Goal: Navigation & Orientation: Find specific page/section

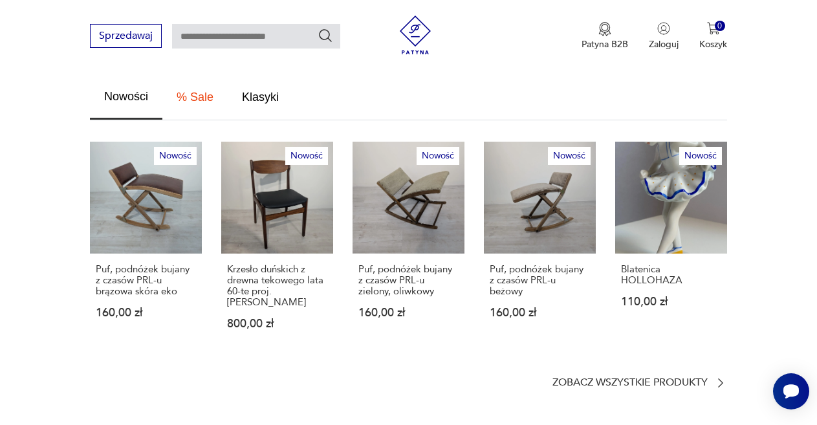
scroll to position [906, 0]
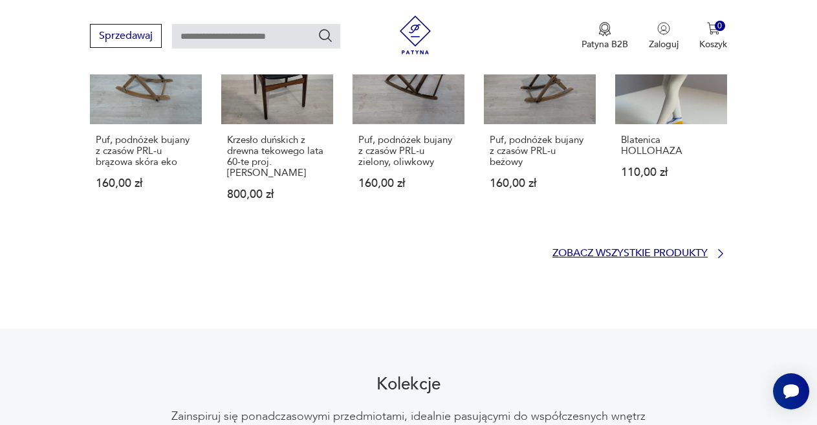
click at [717, 247] on icon at bounding box center [721, 253] width 13 height 13
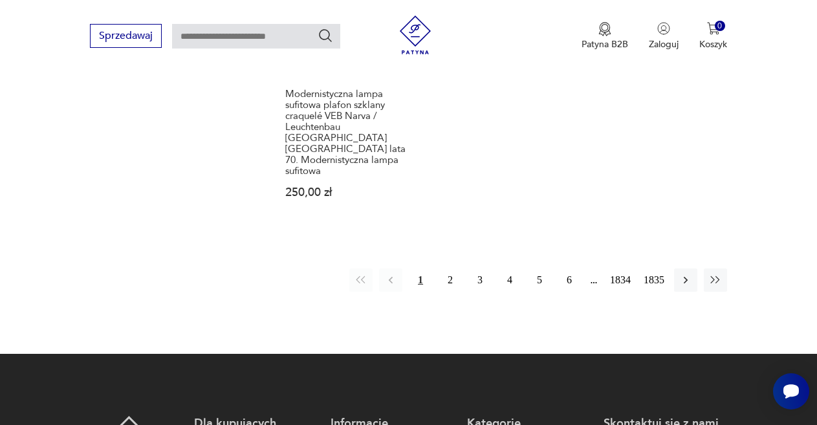
scroll to position [1877, 0]
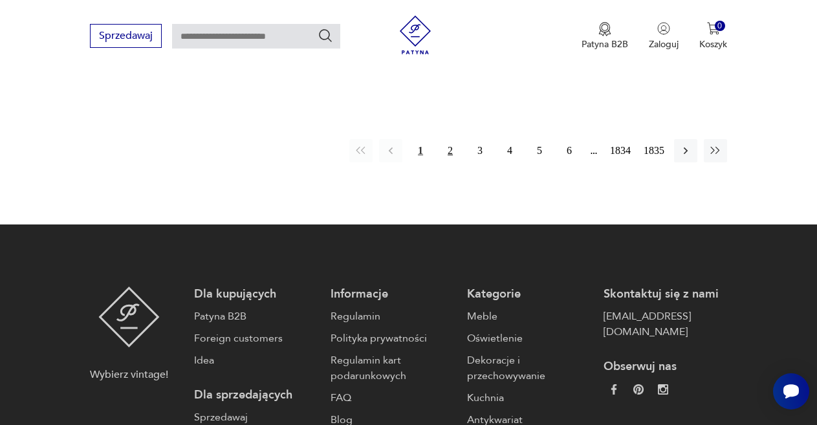
click at [449, 139] on button "2" at bounding box center [450, 150] width 23 height 23
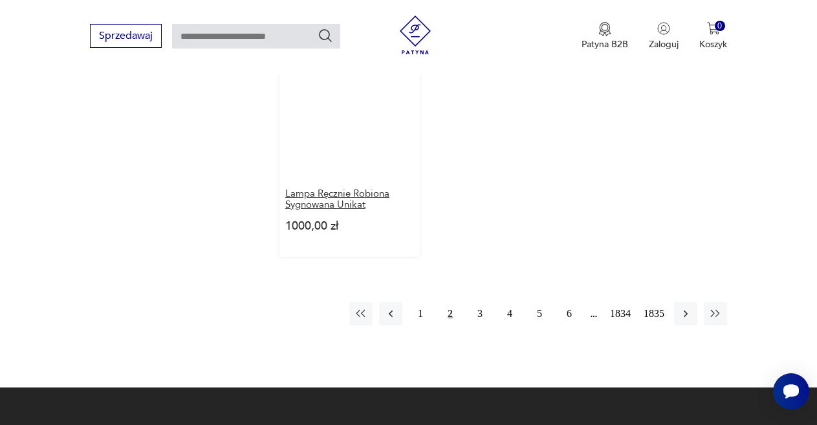
scroll to position [1592, 0]
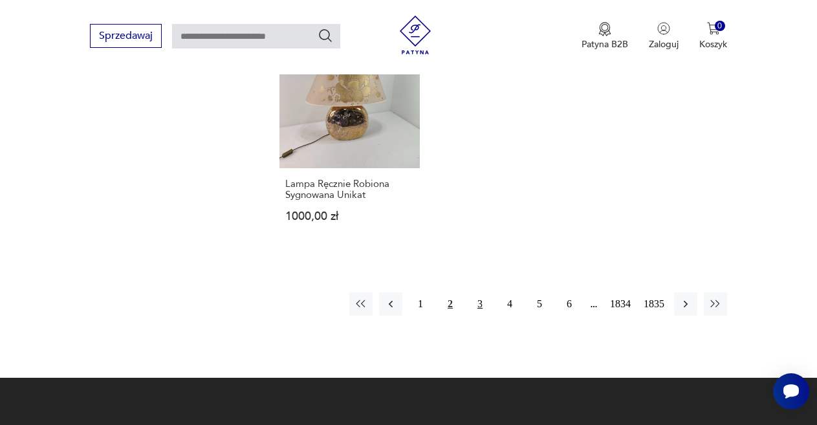
click at [478, 316] on button "3" at bounding box center [480, 304] width 23 height 23
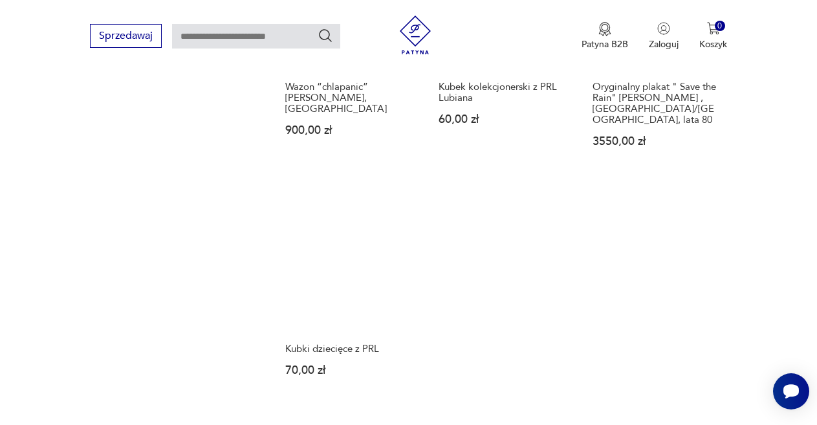
scroll to position [1629, 0]
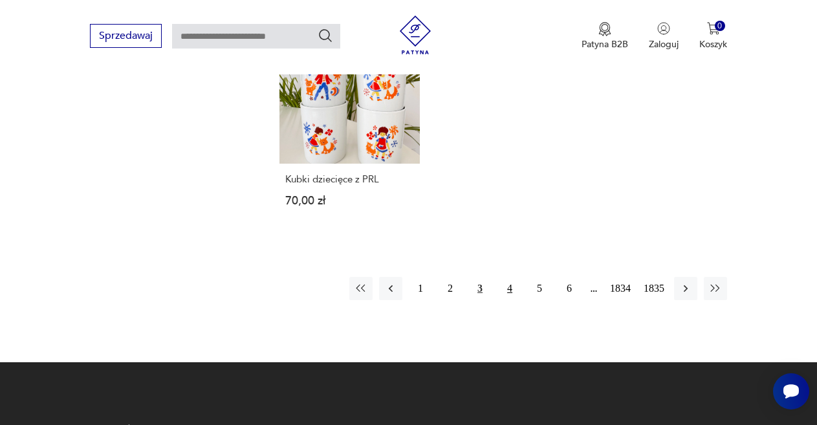
click at [509, 277] on button "4" at bounding box center [509, 288] width 23 height 23
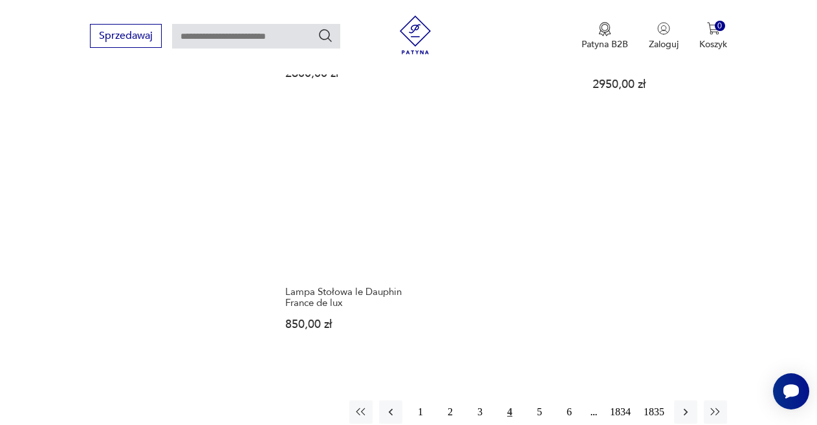
scroll to position [1592, 0]
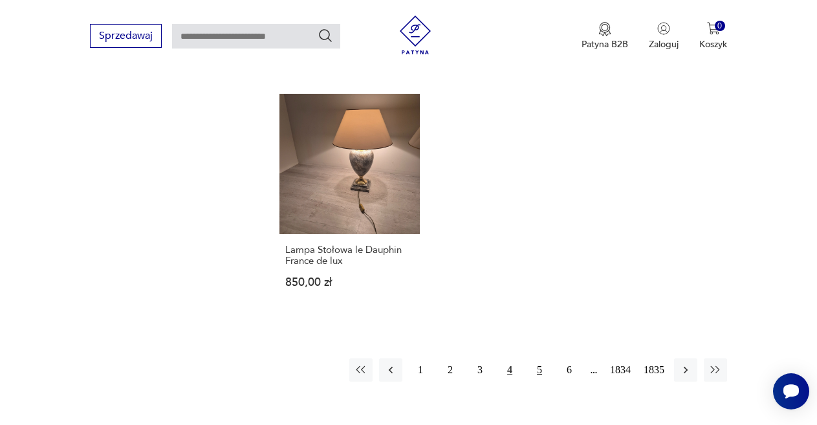
click at [538, 359] on button "5" at bounding box center [539, 370] width 23 height 23
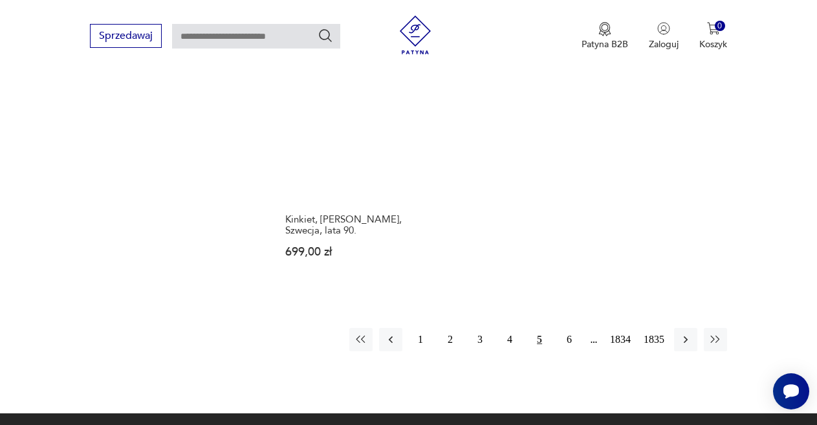
scroll to position [1721, 0]
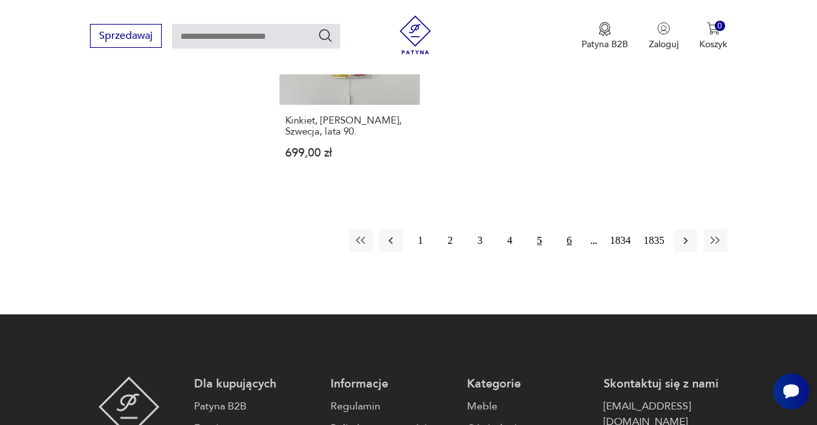
click at [569, 229] on button "6" at bounding box center [569, 240] width 23 height 23
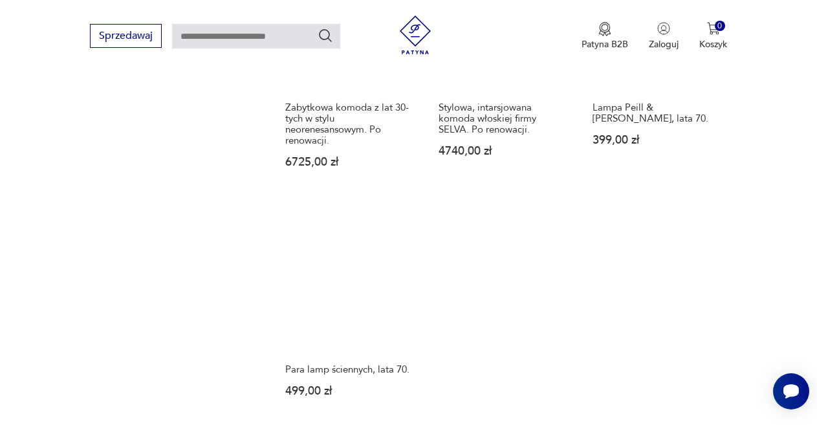
scroll to position [1527, 0]
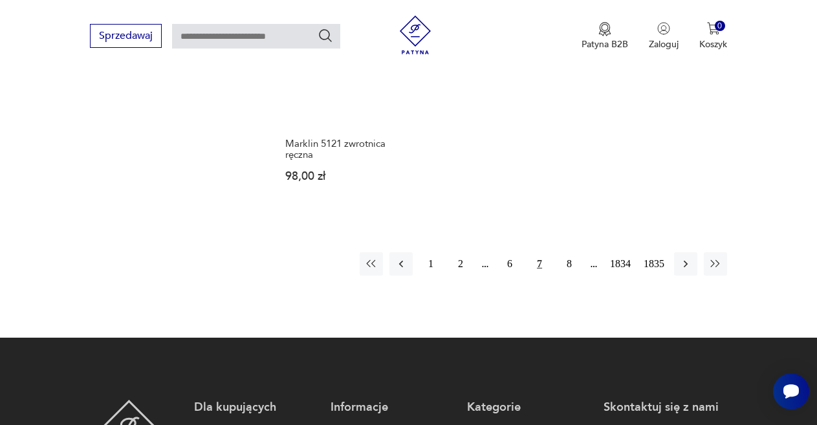
scroll to position [1656, 0]
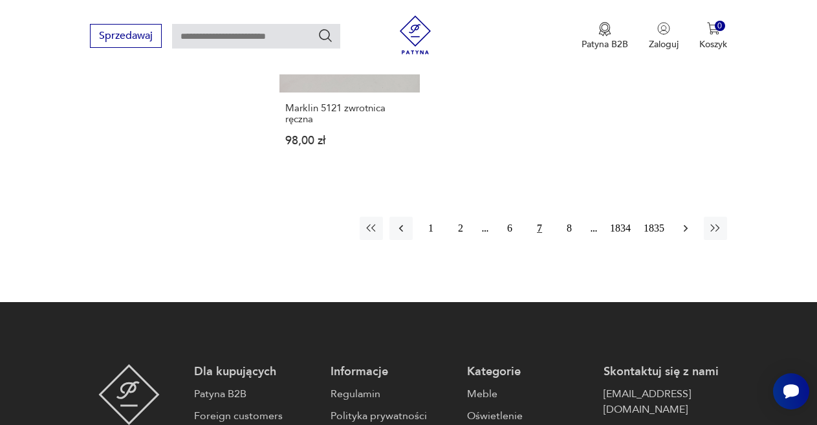
click at [687, 225] on icon "button" at bounding box center [686, 228] width 4 height 7
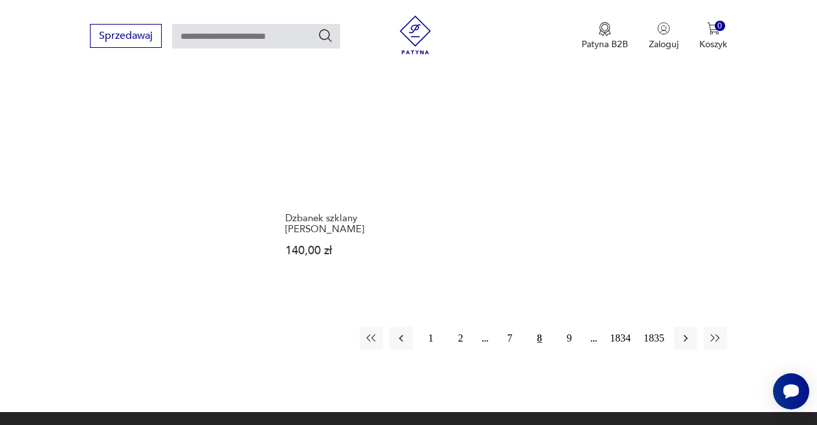
scroll to position [1592, 0]
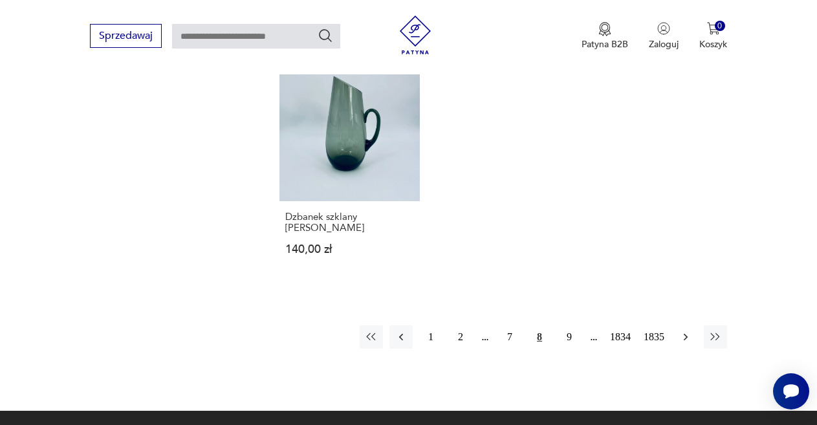
click at [686, 334] on icon "button" at bounding box center [686, 337] width 4 height 7
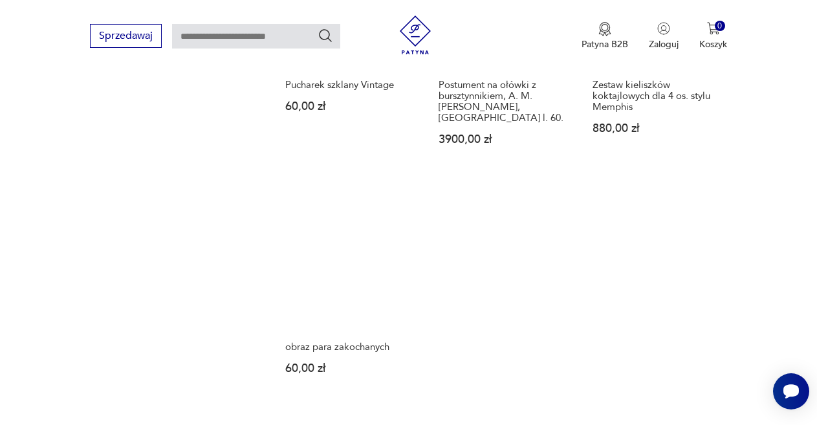
scroll to position [1527, 0]
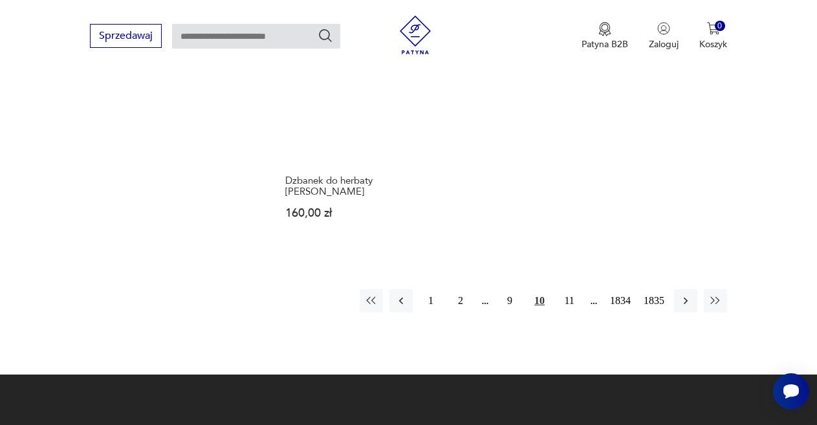
scroll to position [1592, 0]
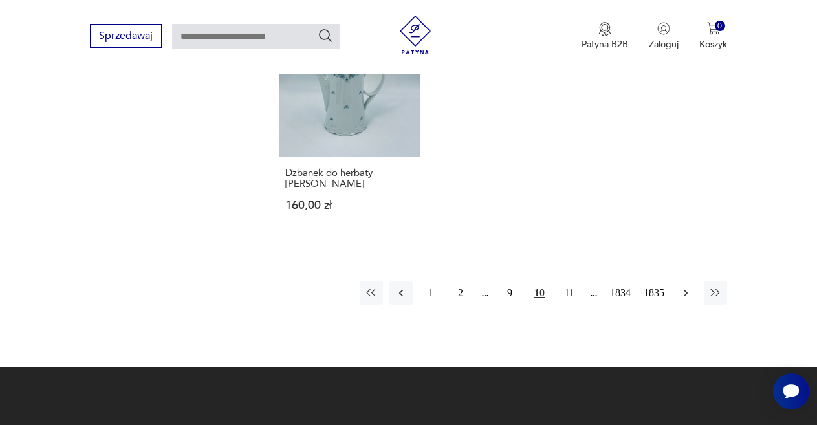
click at [685, 300] on icon "button" at bounding box center [686, 293] width 13 height 13
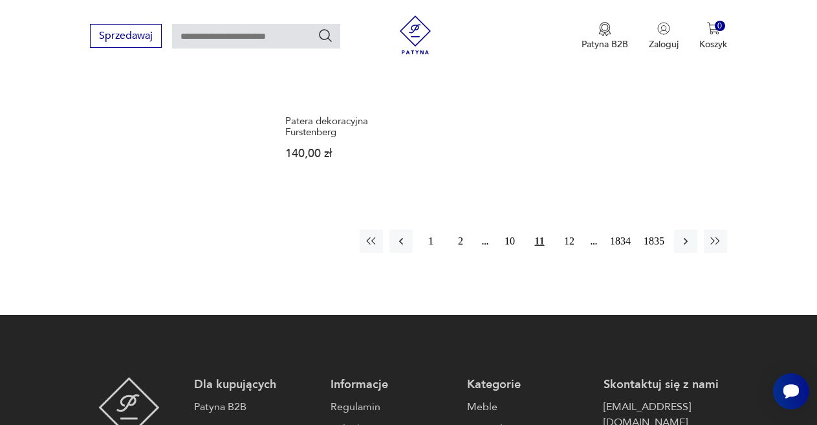
scroll to position [1656, 0]
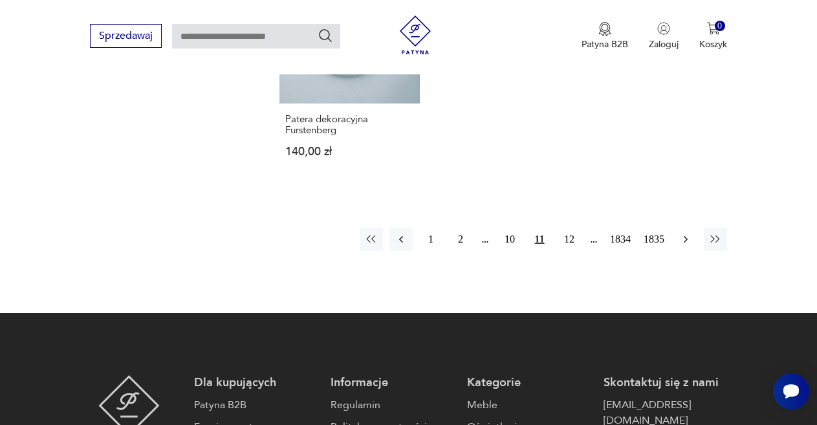
click at [685, 236] on icon "button" at bounding box center [686, 239] width 4 height 7
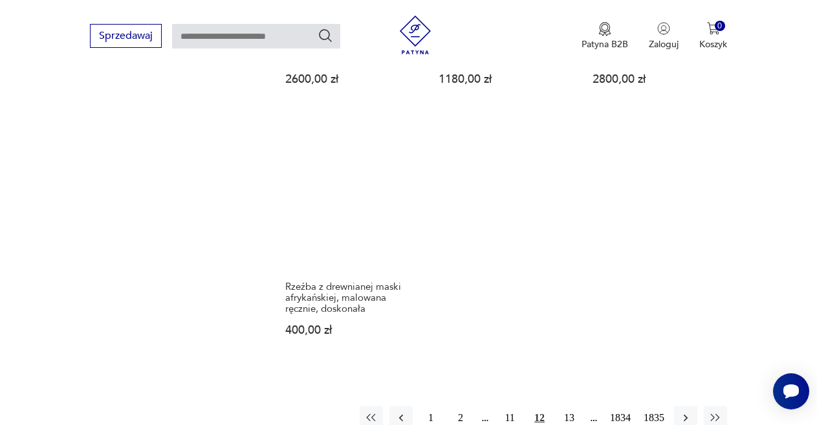
scroll to position [1553, 0]
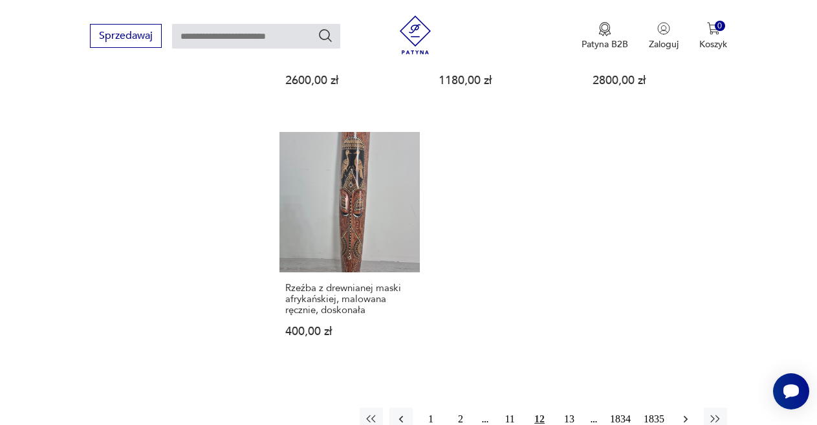
click at [685, 413] on icon "button" at bounding box center [686, 419] width 13 height 13
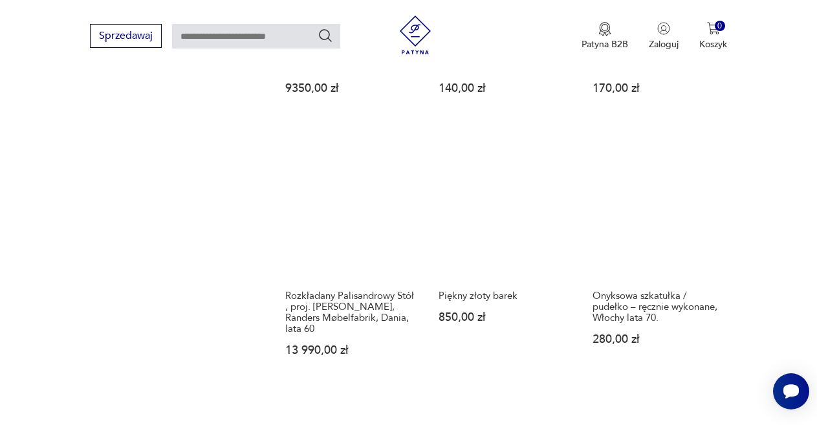
scroll to position [1553, 0]
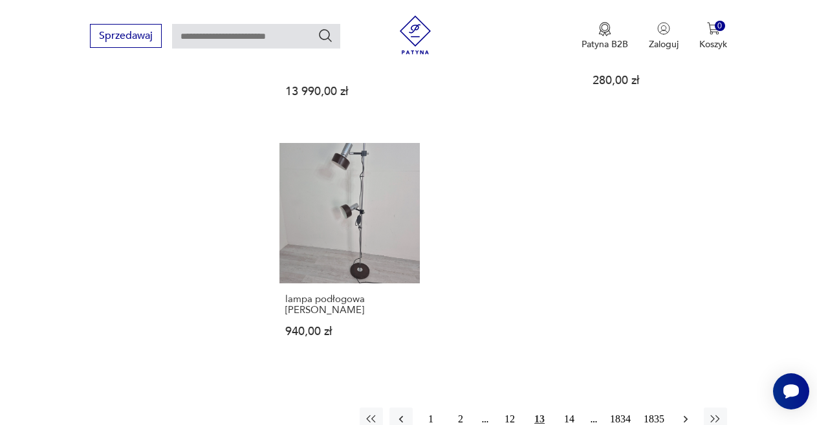
click at [685, 413] on icon "button" at bounding box center [686, 419] width 13 height 13
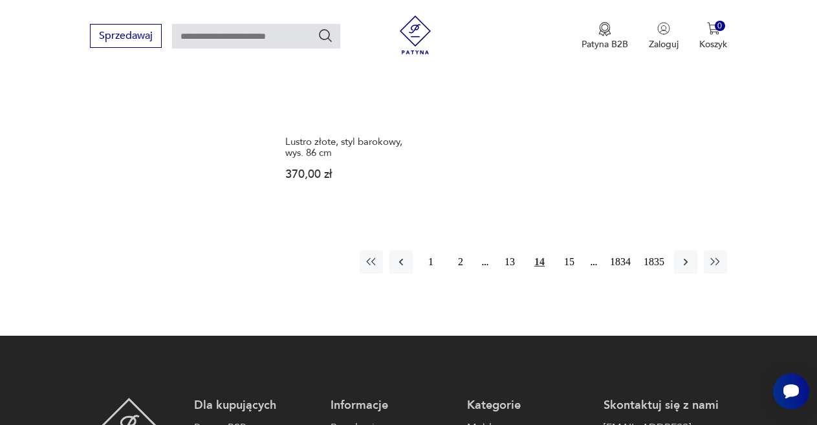
scroll to position [1786, 0]
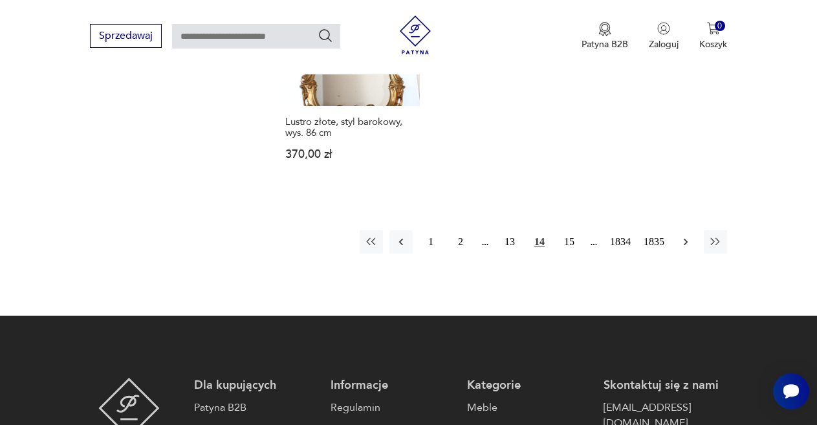
click at [685, 236] on icon "button" at bounding box center [686, 242] width 13 height 13
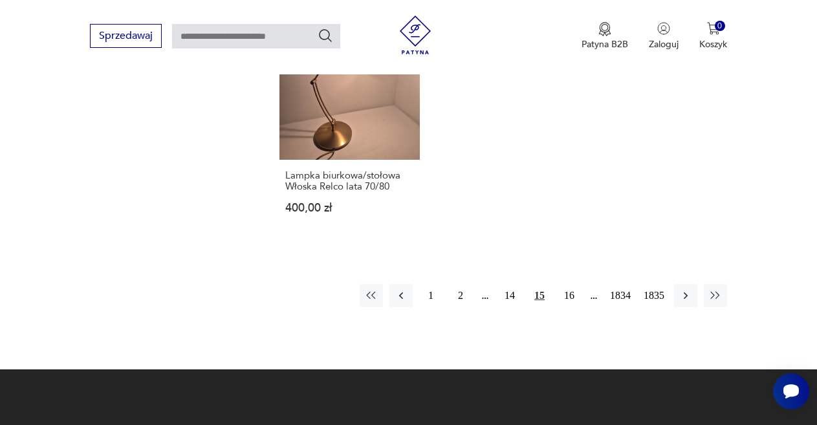
scroll to position [1656, 0]
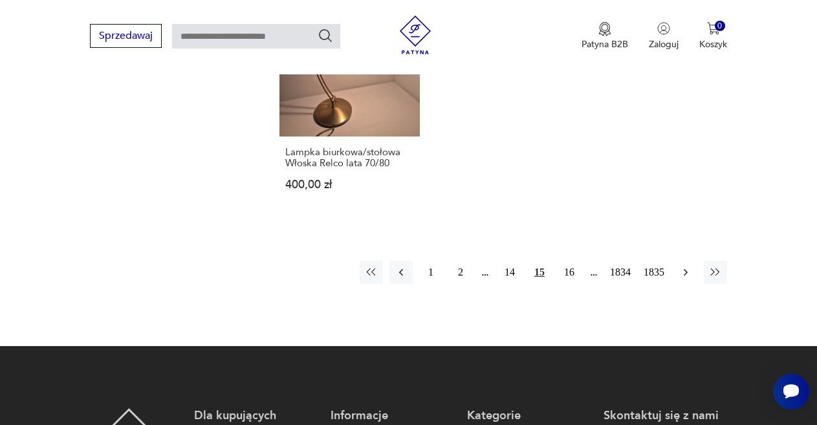
click at [687, 266] on icon "button" at bounding box center [686, 272] width 13 height 13
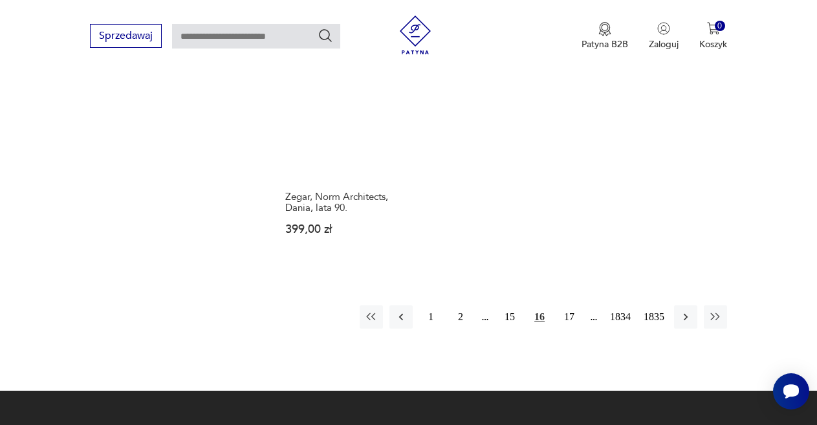
scroll to position [1721, 0]
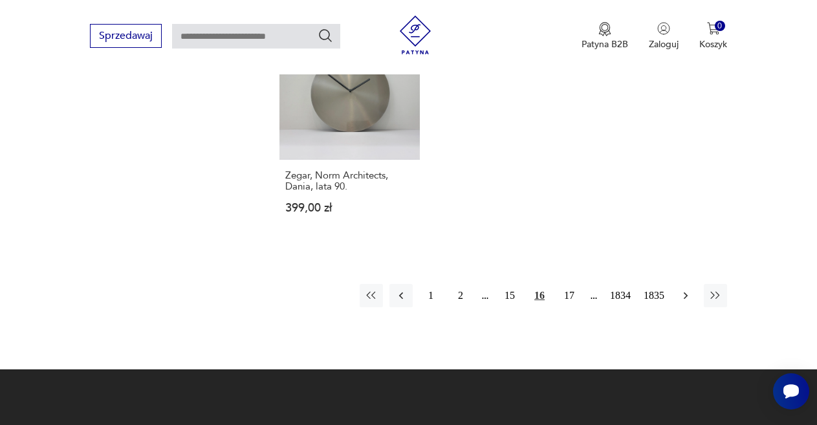
click at [687, 289] on icon "button" at bounding box center [686, 295] width 13 height 13
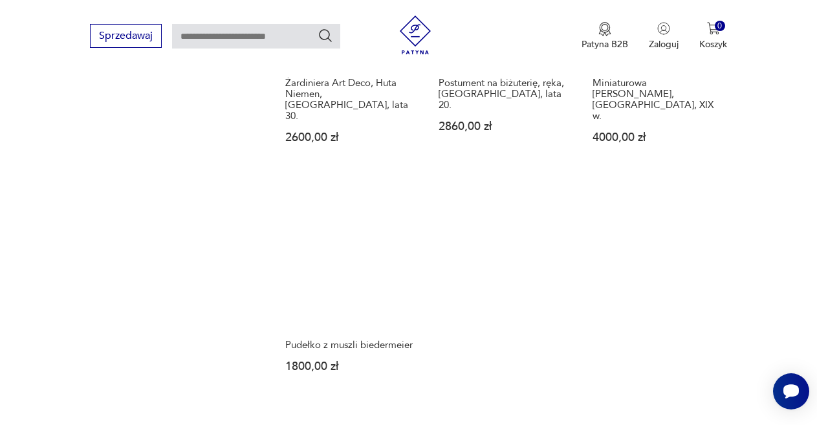
scroll to position [1656, 0]
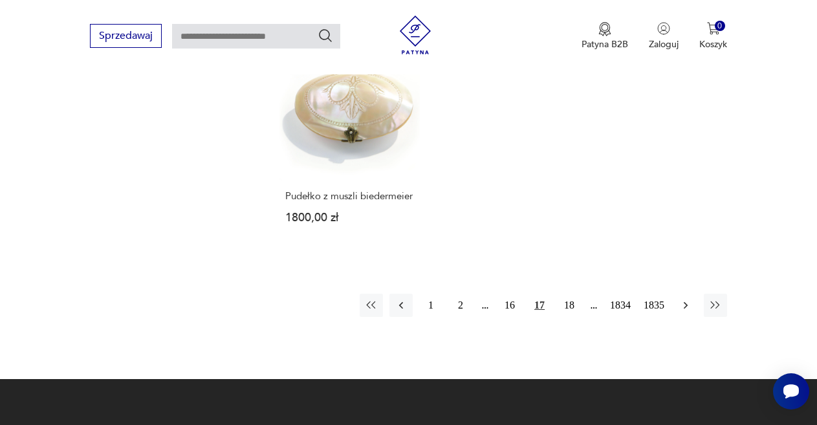
click at [687, 302] on icon "button" at bounding box center [686, 305] width 4 height 7
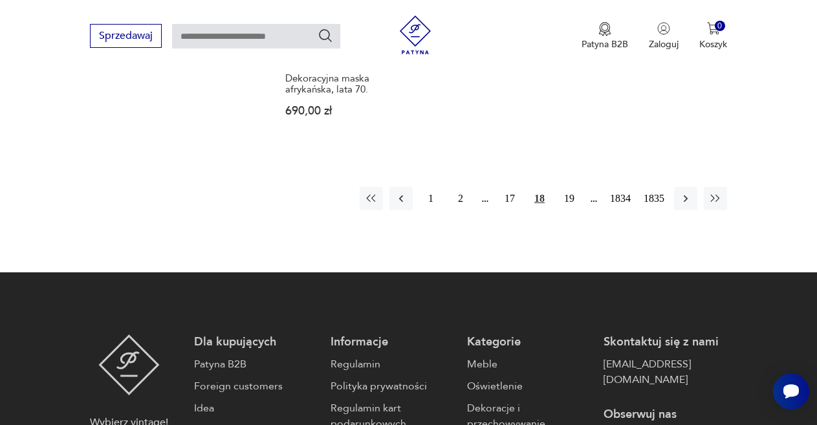
scroll to position [1786, 0]
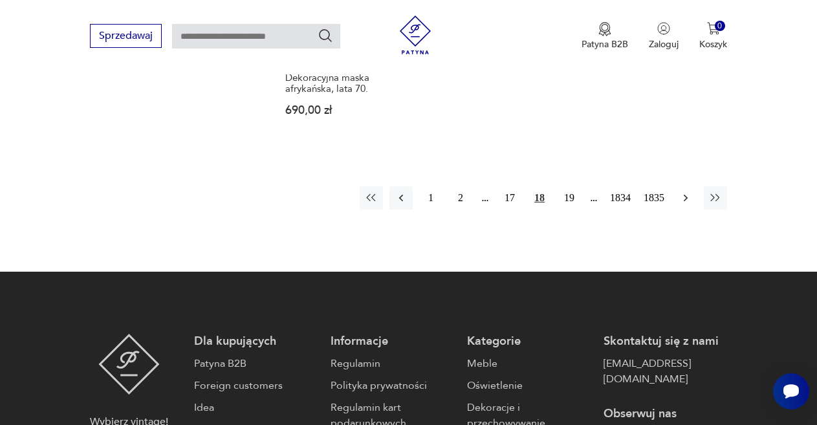
click at [682, 192] on icon "button" at bounding box center [686, 198] width 13 height 13
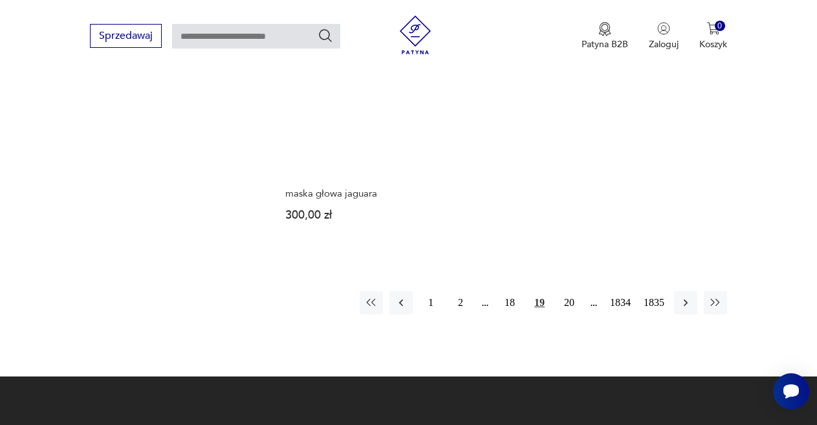
scroll to position [1682, 0]
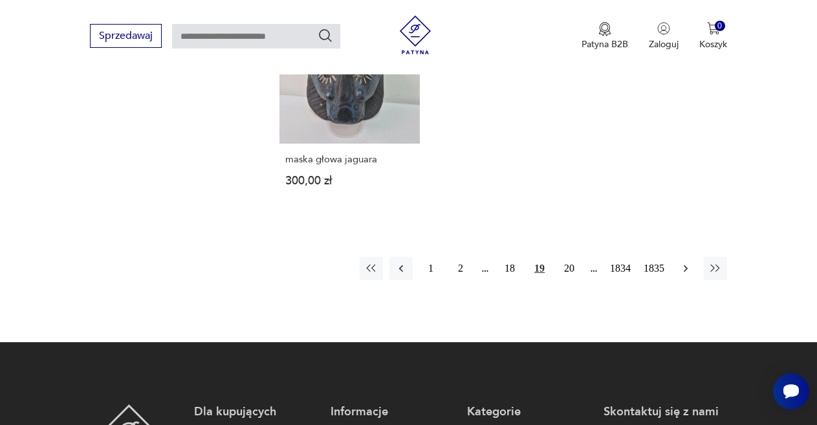
click at [685, 262] on icon "button" at bounding box center [686, 268] width 13 height 13
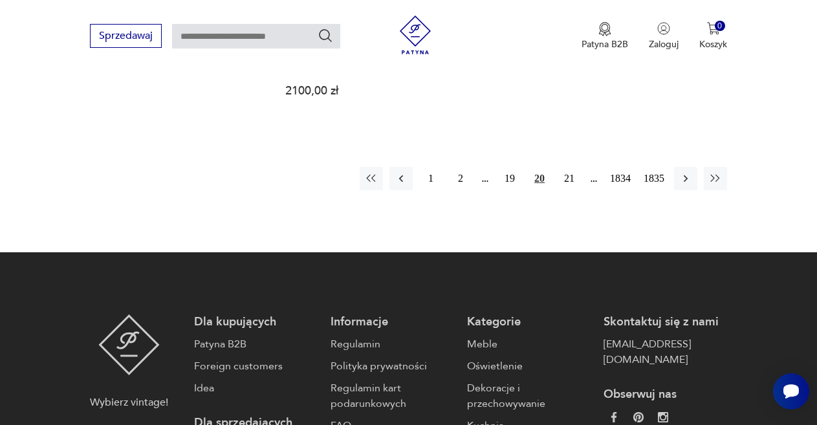
scroll to position [1851, 0]
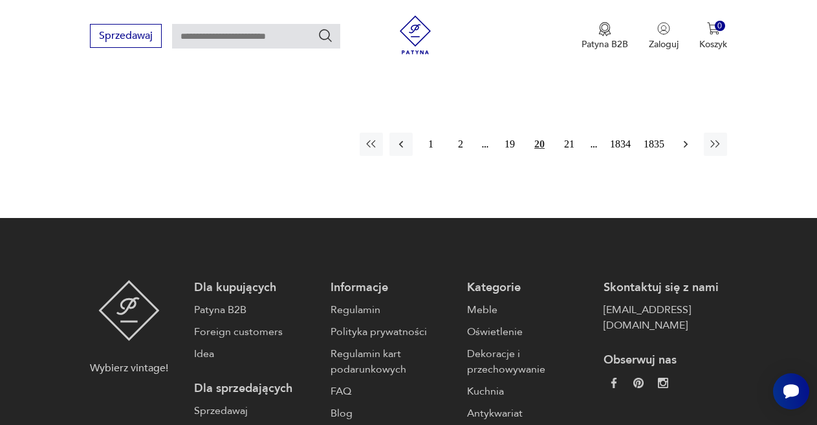
click at [685, 138] on icon "button" at bounding box center [686, 144] width 13 height 13
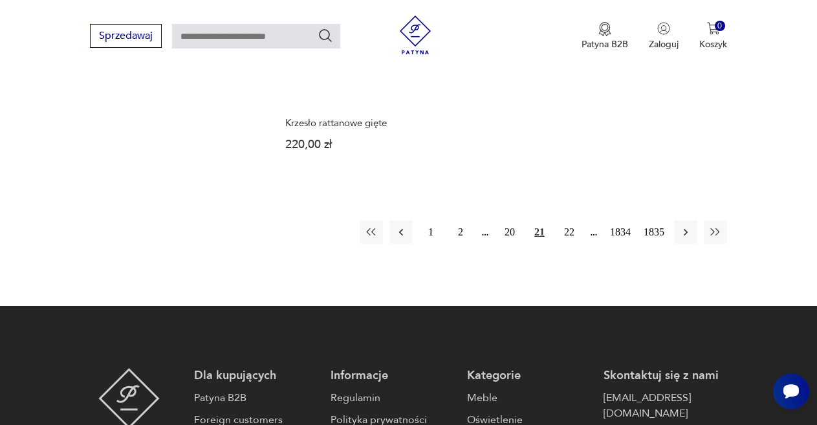
scroll to position [1721, 0]
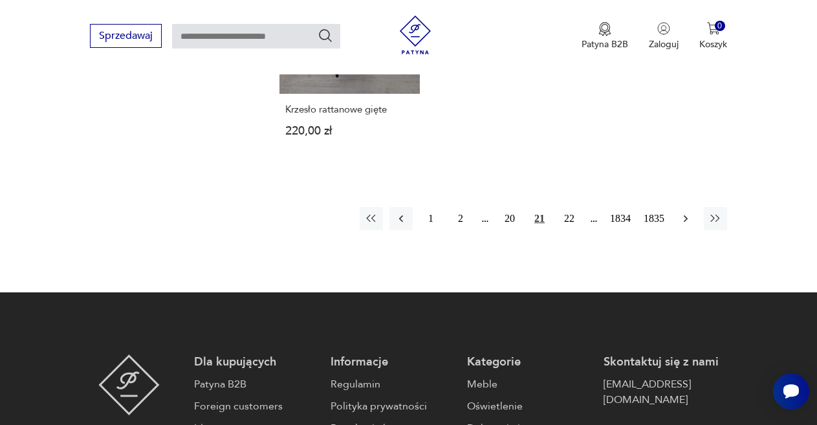
click at [687, 212] on icon "button" at bounding box center [686, 218] width 13 height 13
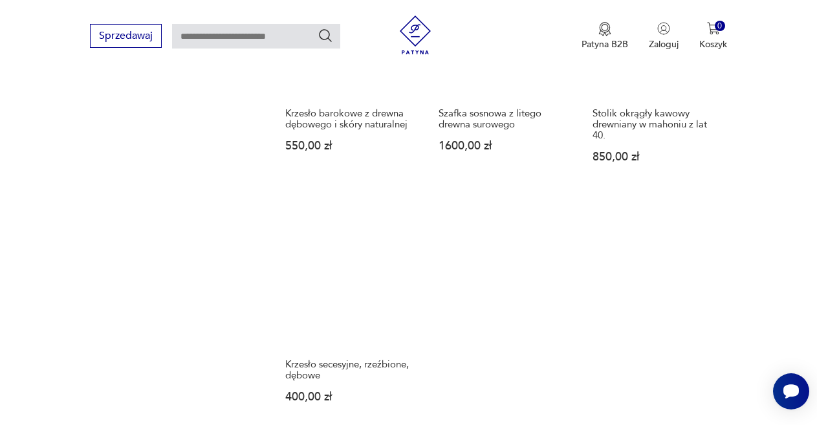
scroll to position [1527, 0]
